Goal: Communication & Community: Ask a question

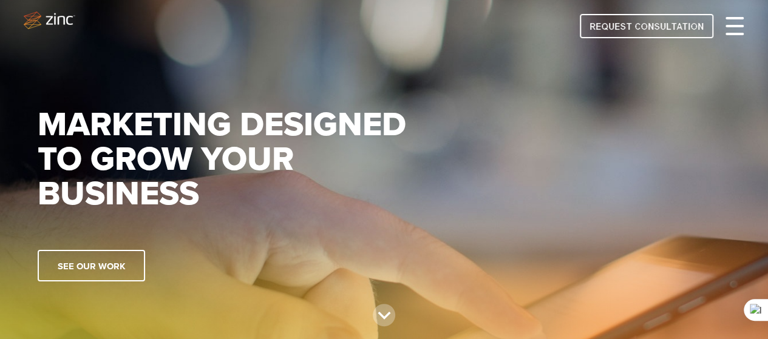
click at [734, 25] on span at bounding box center [735, 26] width 18 height 2
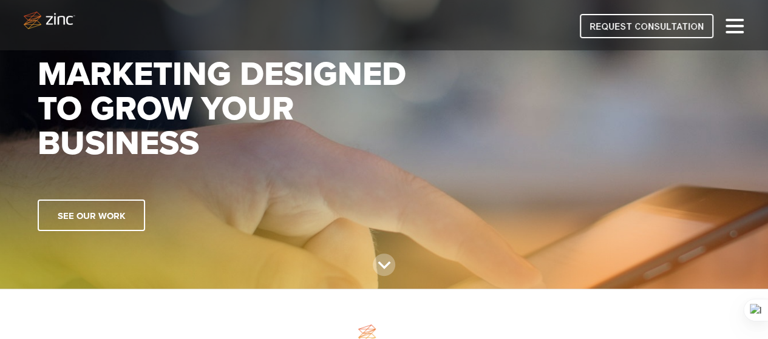
scroll to position [121, 0]
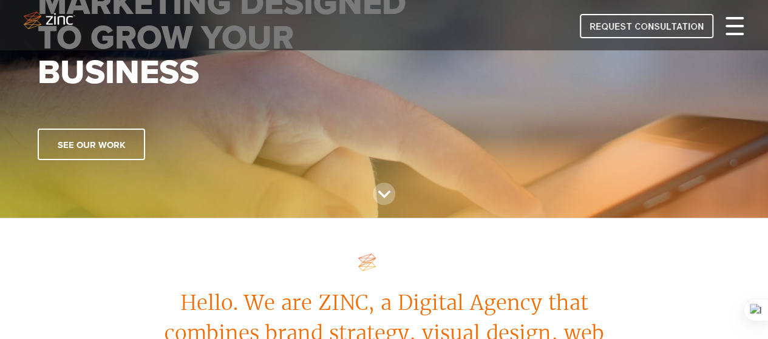
click at [732, 18] on span at bounding box center [735, 18] width 18 height 2
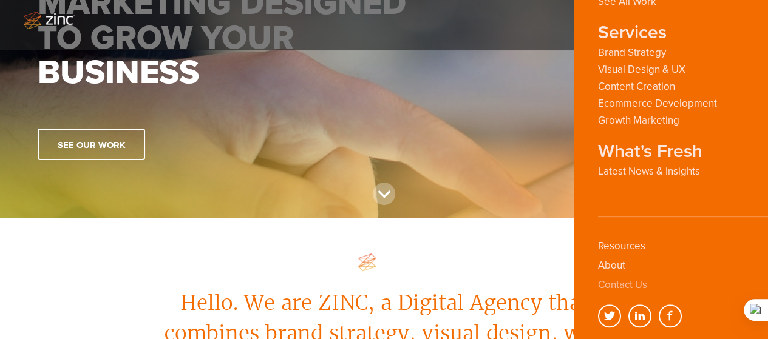
click at [625, 288] on link "Contact Us" at bounding box center [622, 285] width 49 height 13
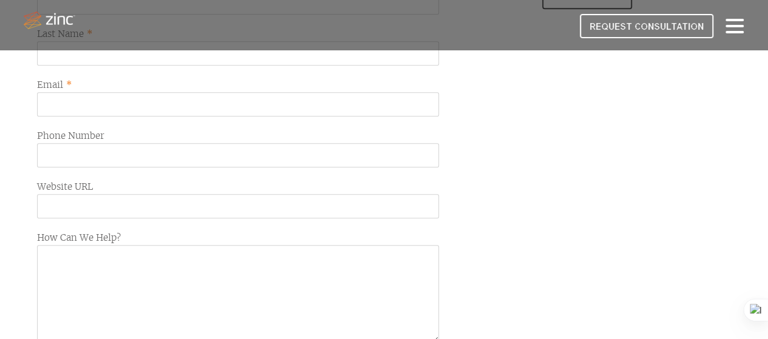
scroll to position [486, 0]
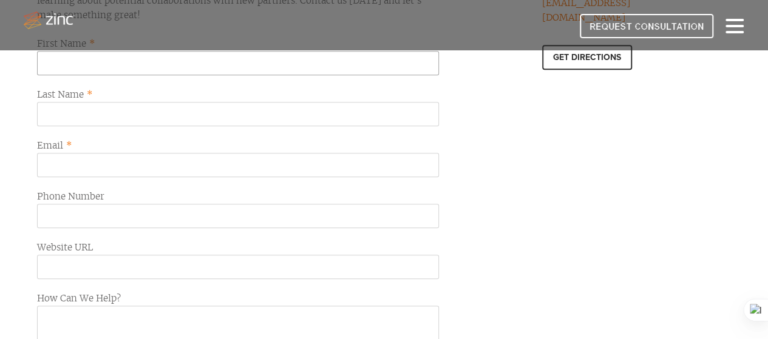
click at [85, 69] on input "First Name *" at bounding box center [238, 63] width 402 height 24
type input "Bobby"
drag, startPoint x: 95, startPoint y: 109, endPoint x: 98, endPoint y: 115, distance: 7.1
click at [95, 109] on input "Last Name *" at bounding box center [238, 114] width 402 height 24
type input "Barber"
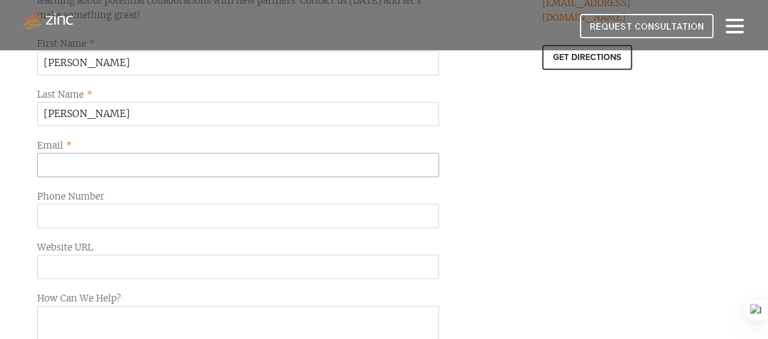
click at [90, 160] on input "Email *" at bounding box center [238, 165] width 402 height 24
type input "bobby@devmask.io"
drag, startPoint x: 62, startPoint y: 218, endPoint x: 75, endPoint y: 219, distance: 13.4
click at [62, 218] on input "Phone Number" at bounding box center [238, 216] width 402 height 24
type input "+1(727)434-2236"
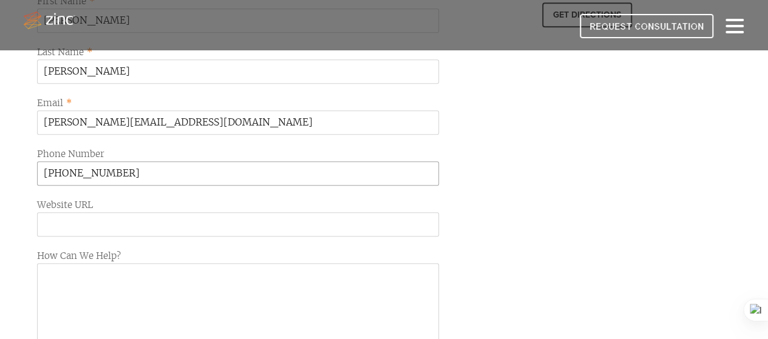
scroll to position [607, 0]
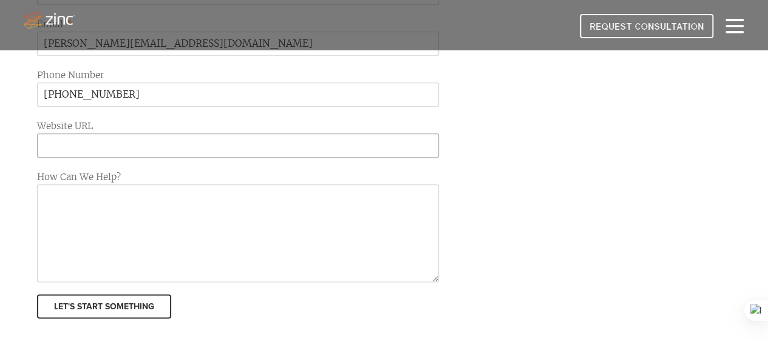
click at [80, 137] on input "Website URL" at bounding box center [238, 146] width 402 height 24
type input "https://devmask.io"
click at [101, 188] on textarea "How Can We Help?" at bounding box center [238, 234] width 402 height 98
paste textarea ""I see Zinc is a web design and marketing agency for businesses, enhancing grow…"
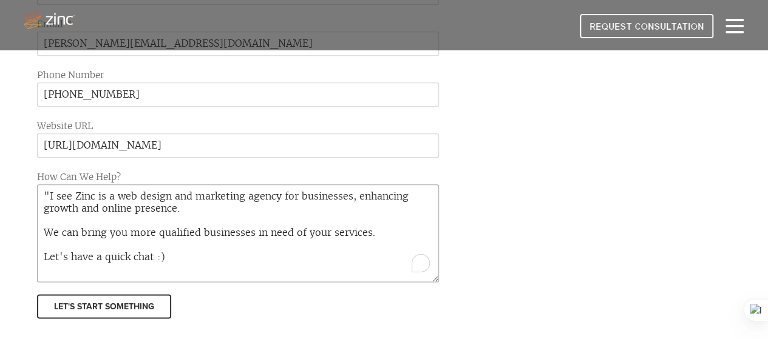
click at [49, 190] on textarea ""I see Zinc is a web design and marketing agency for businesses, enhancing grow…" at bounding box center [238, 234] width 402 height 98
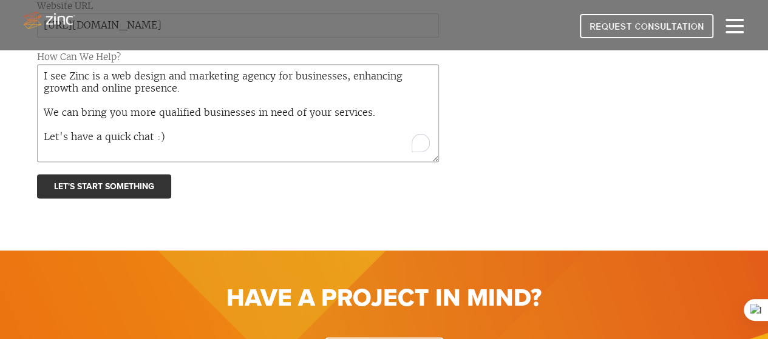
scroll to position [729, 0]
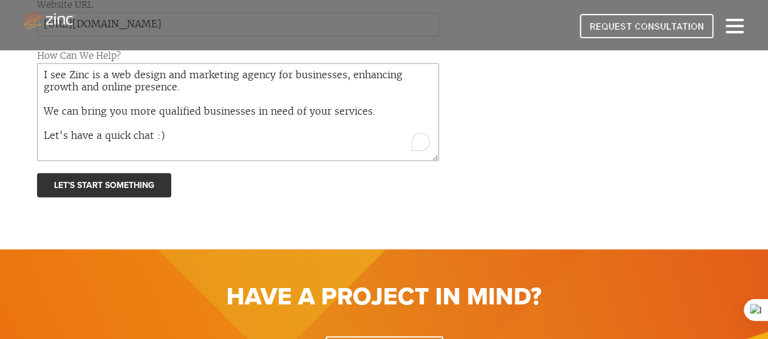
type textarea "I see Zinc is a web design and marketing agency for businesses, enhancing growt…"
click at [110, 185] on input "Let's Start Something" at bounding box center [104, 185] width 134 height 24
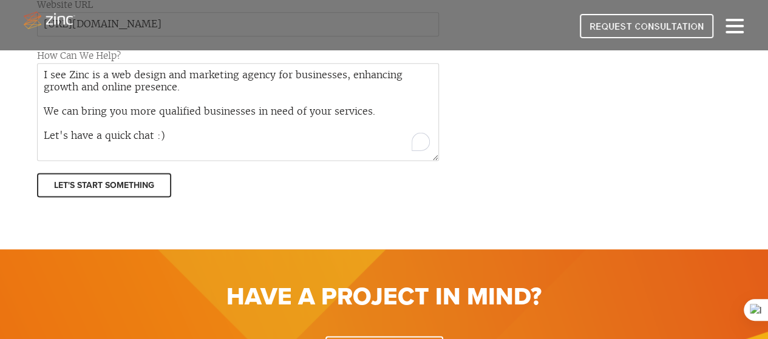
scroll to position [459, 0]
